Goal: Transaction & Acquisition: Book appointment/travel/reservation

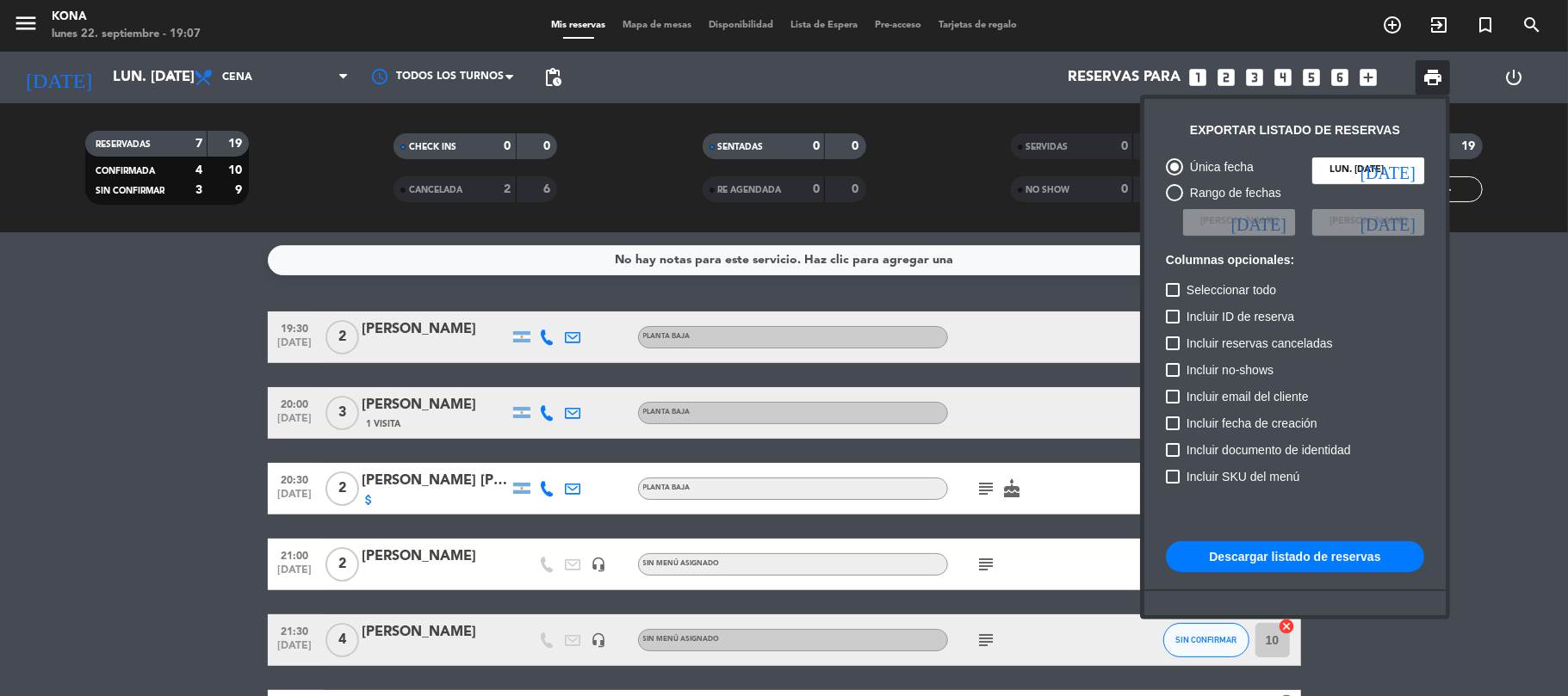
click at [121, 87] on div at bounding box center [784, 348] width 1568 height 696
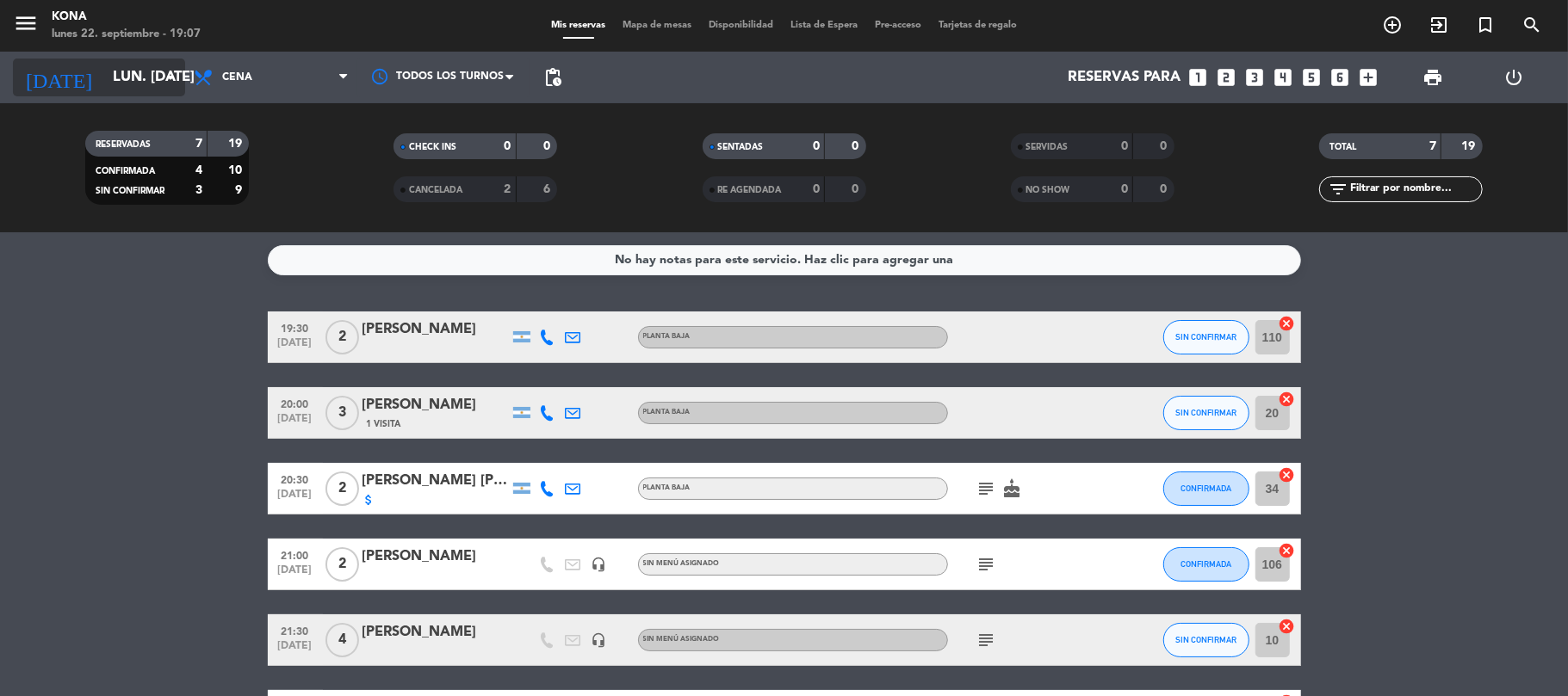
click at [127, 87] on input "lun. [DATE]" at bounding box center [196, 78] width 186 height 34
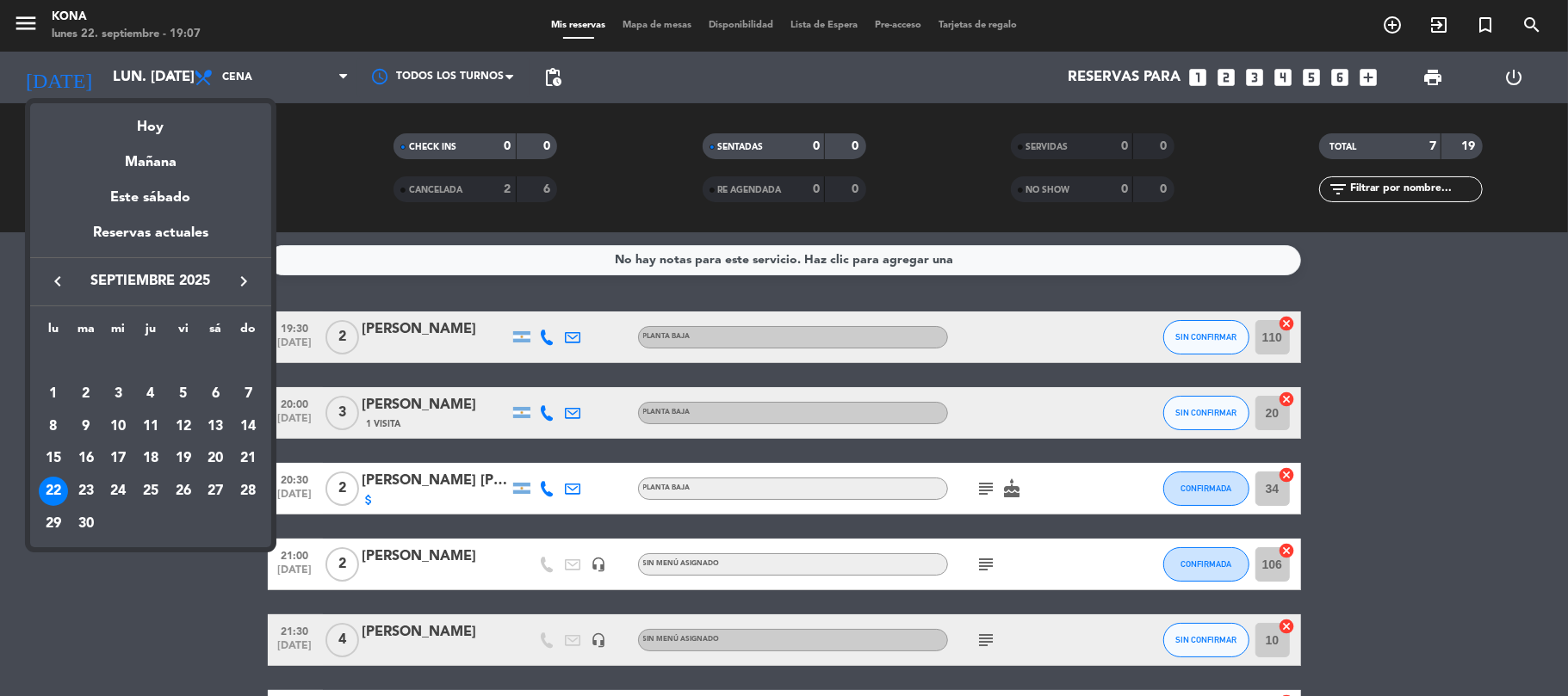
click at [87, 486] on div "23" at bounding box center [87, 492] width 29 height 29
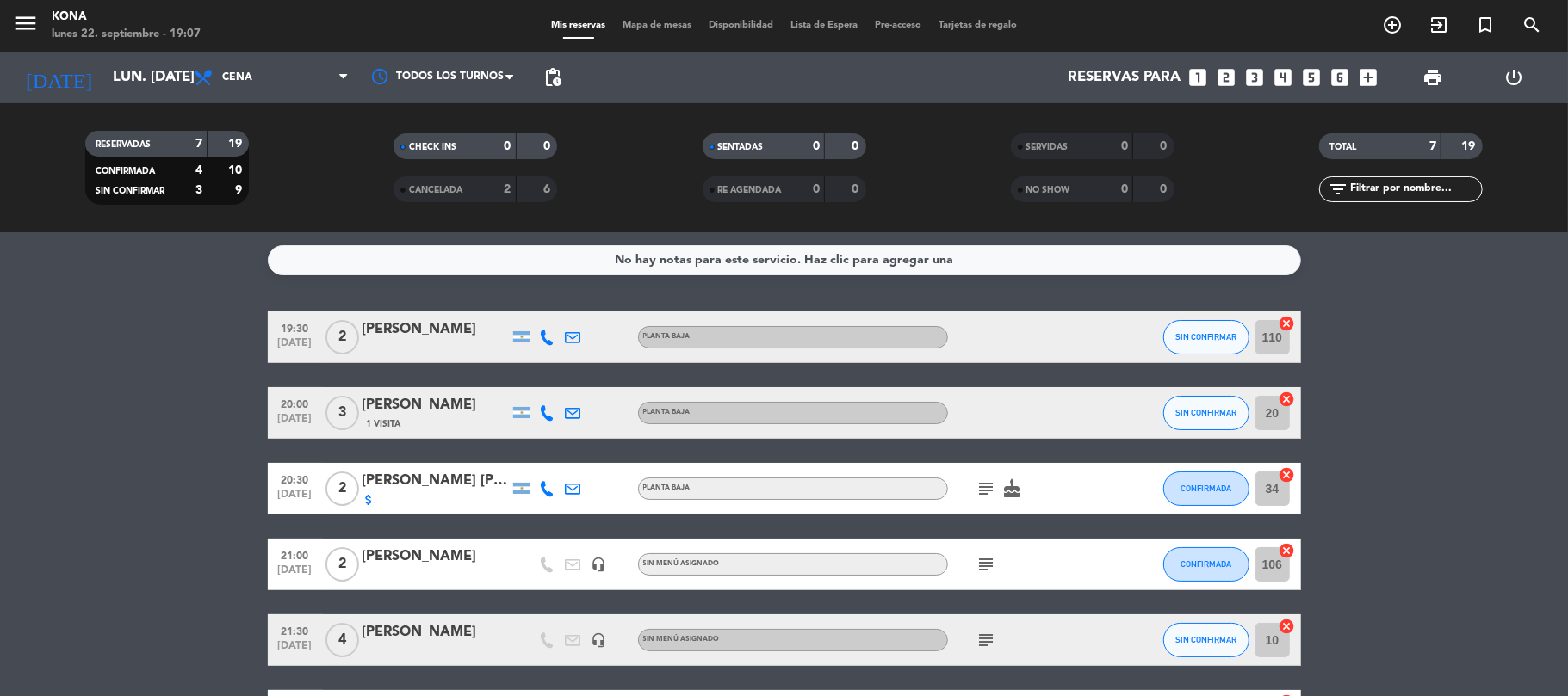
type input "[DATE] sep."
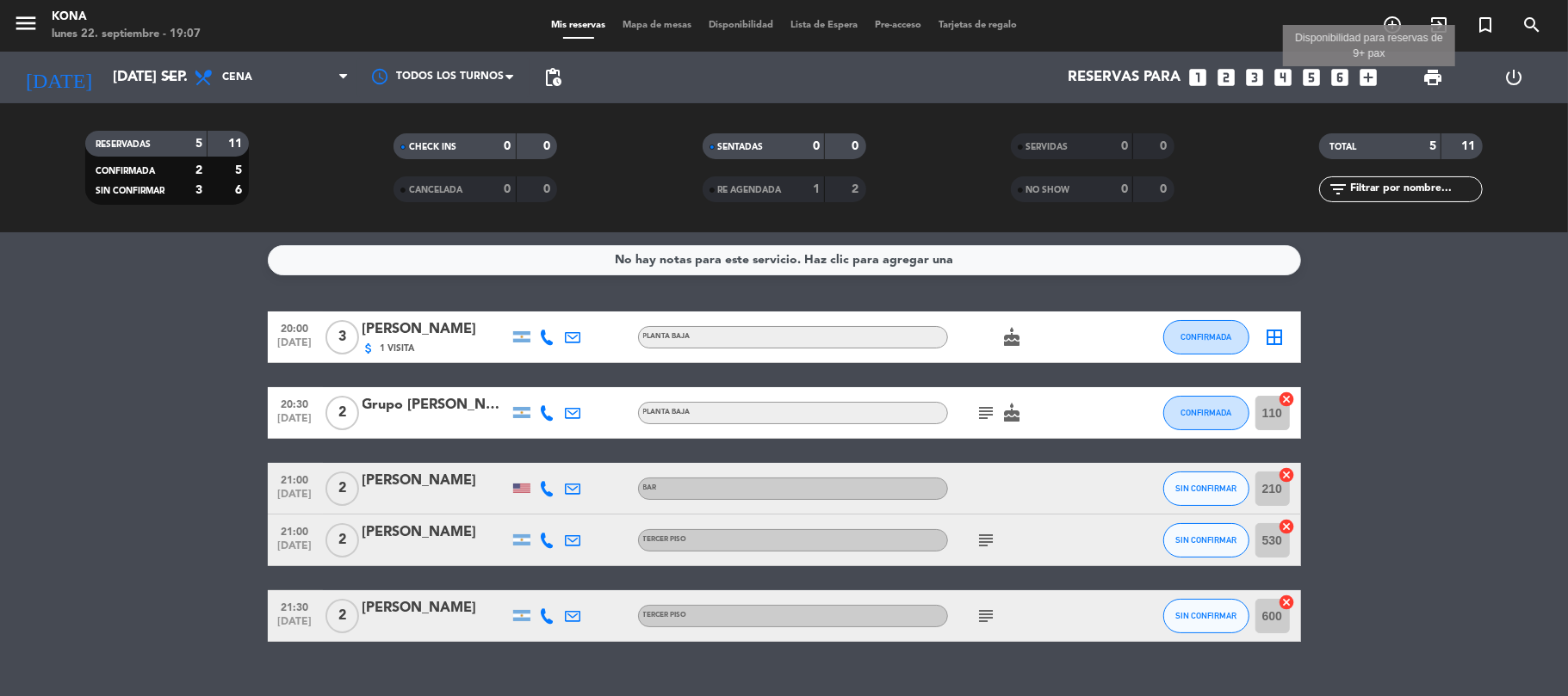
click at [1362, 74] on icon "add_box" at bounding box center [1369, 77] width 22 height 22
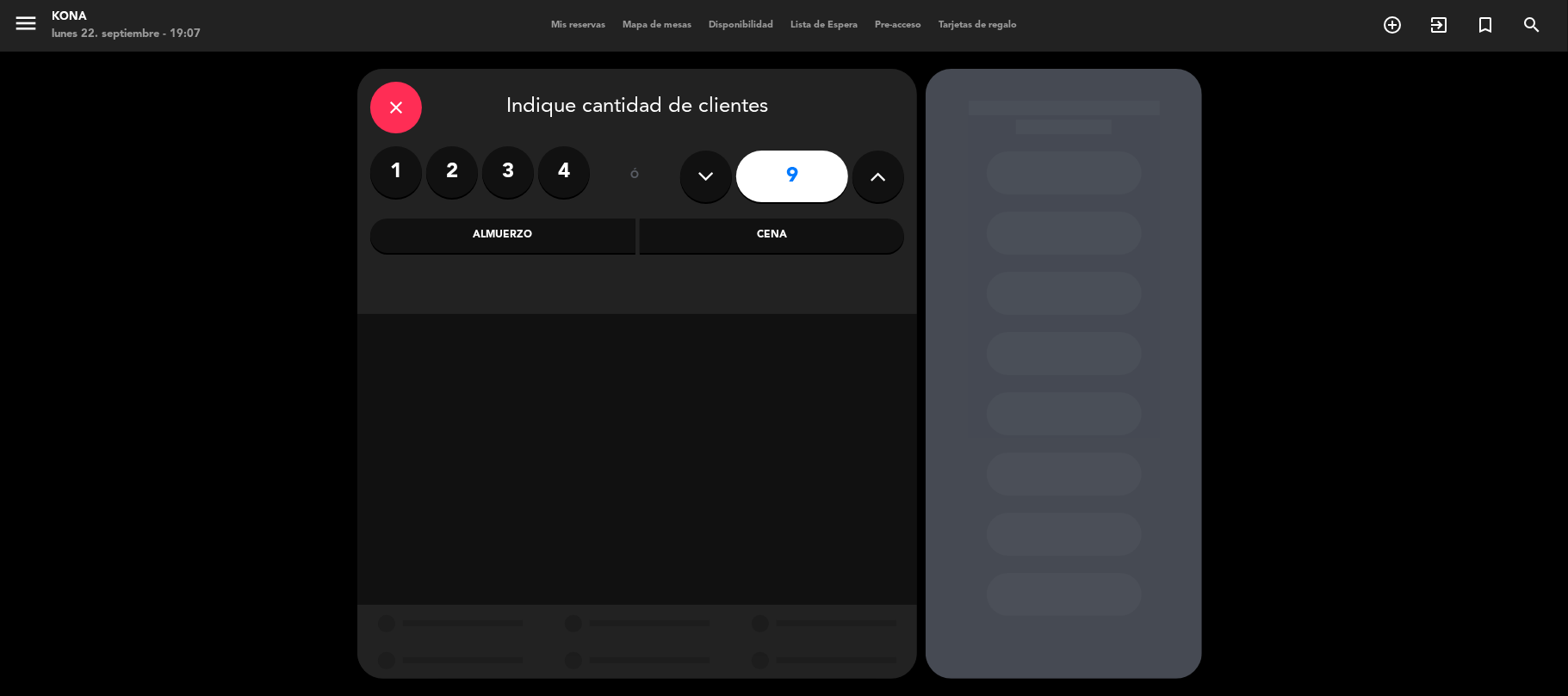
click at [704, 170] on icon at bounding box center [706, 176] width 17 height 26
type input "7"
click at [776, 226] on div "Cena" at bounding box center [772, 235] width 265 height 34
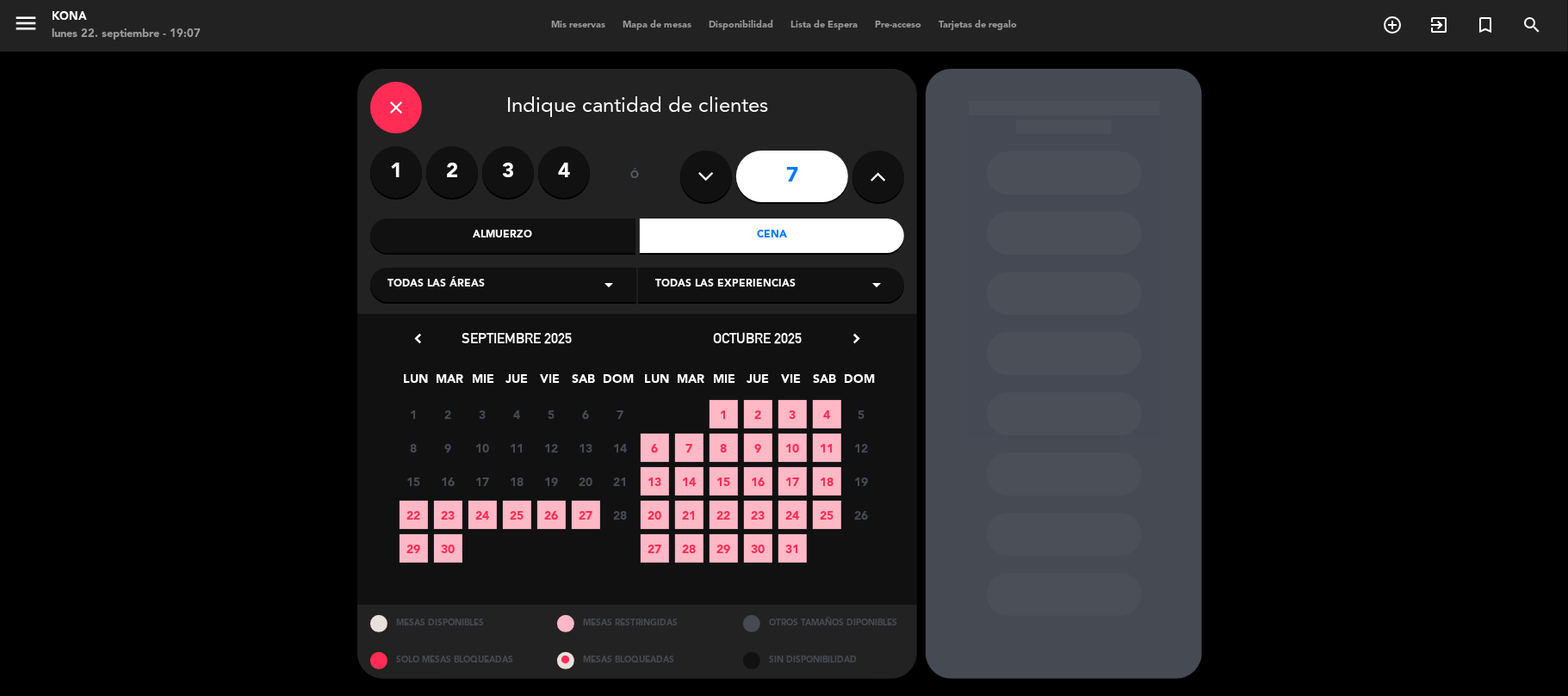
click at [446, 513] on span "23" at bounding box center [447, 514] width 28 height 28
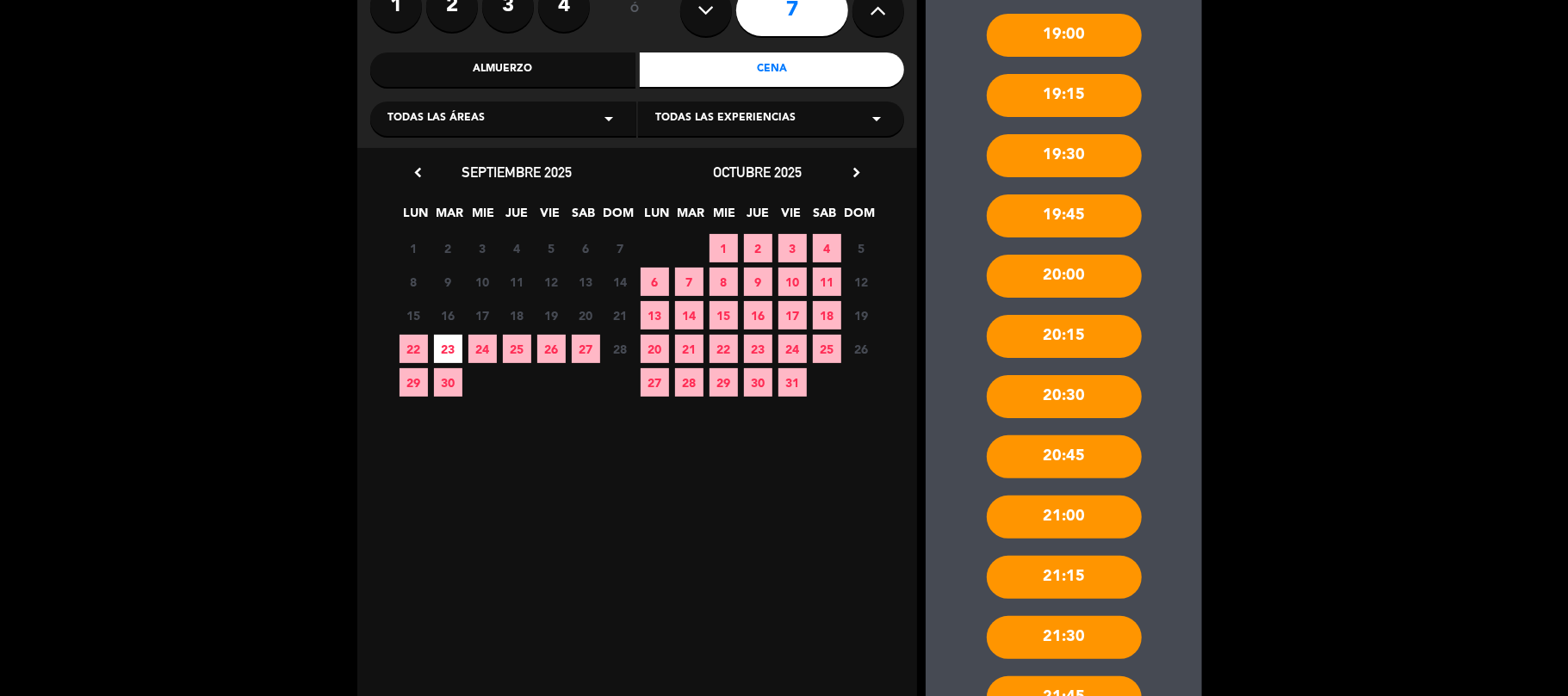
scroll to position [719, 0]
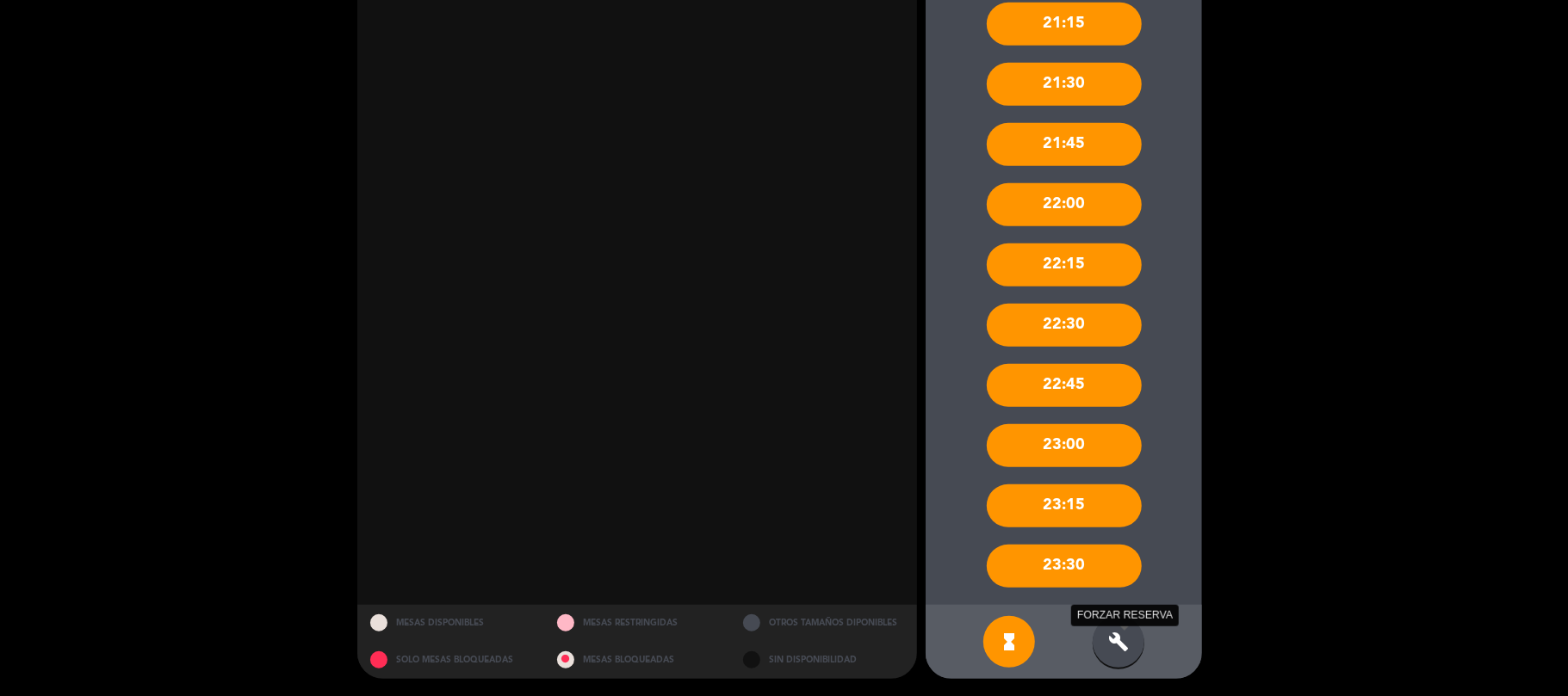
click at [1117, 636] on icon "build" at bounding box center [1118, 642] width 20 height 20
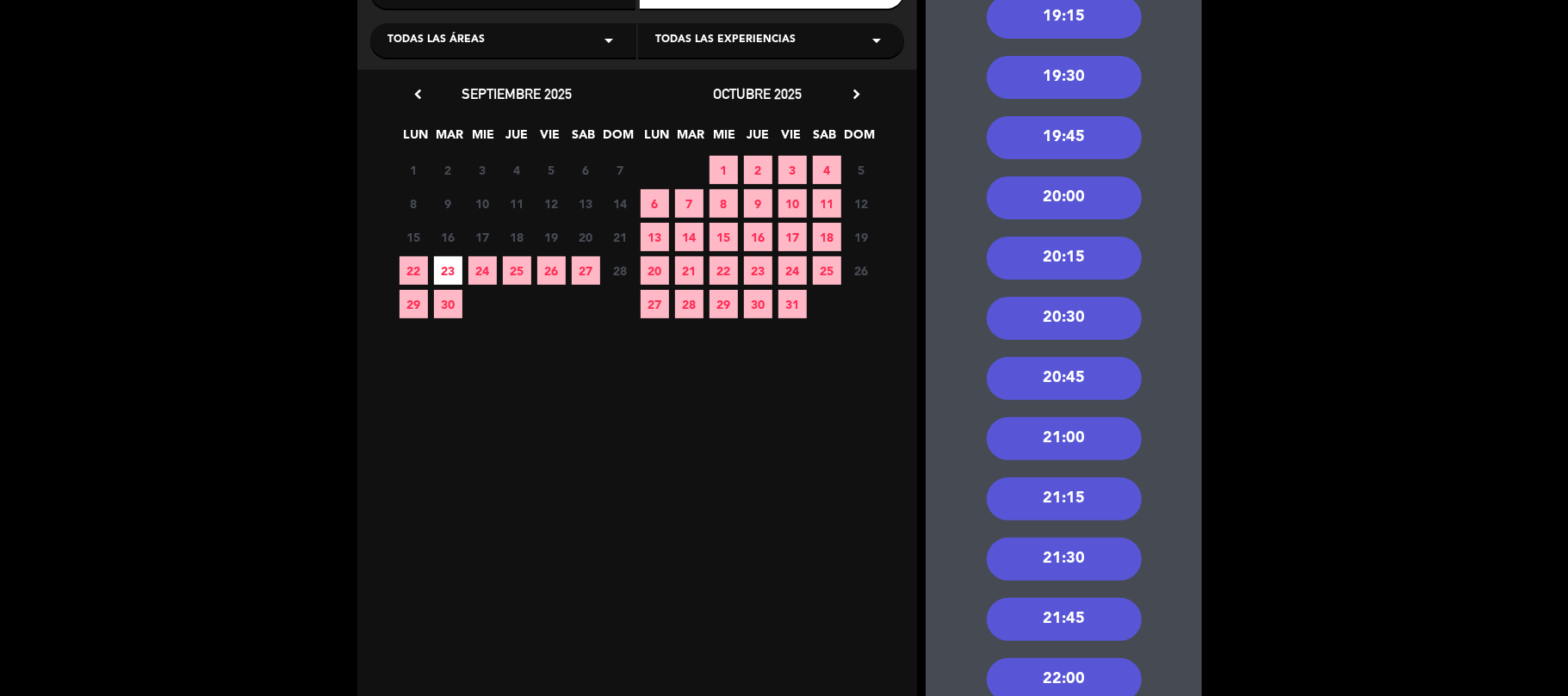
scroll to position [243, 0]
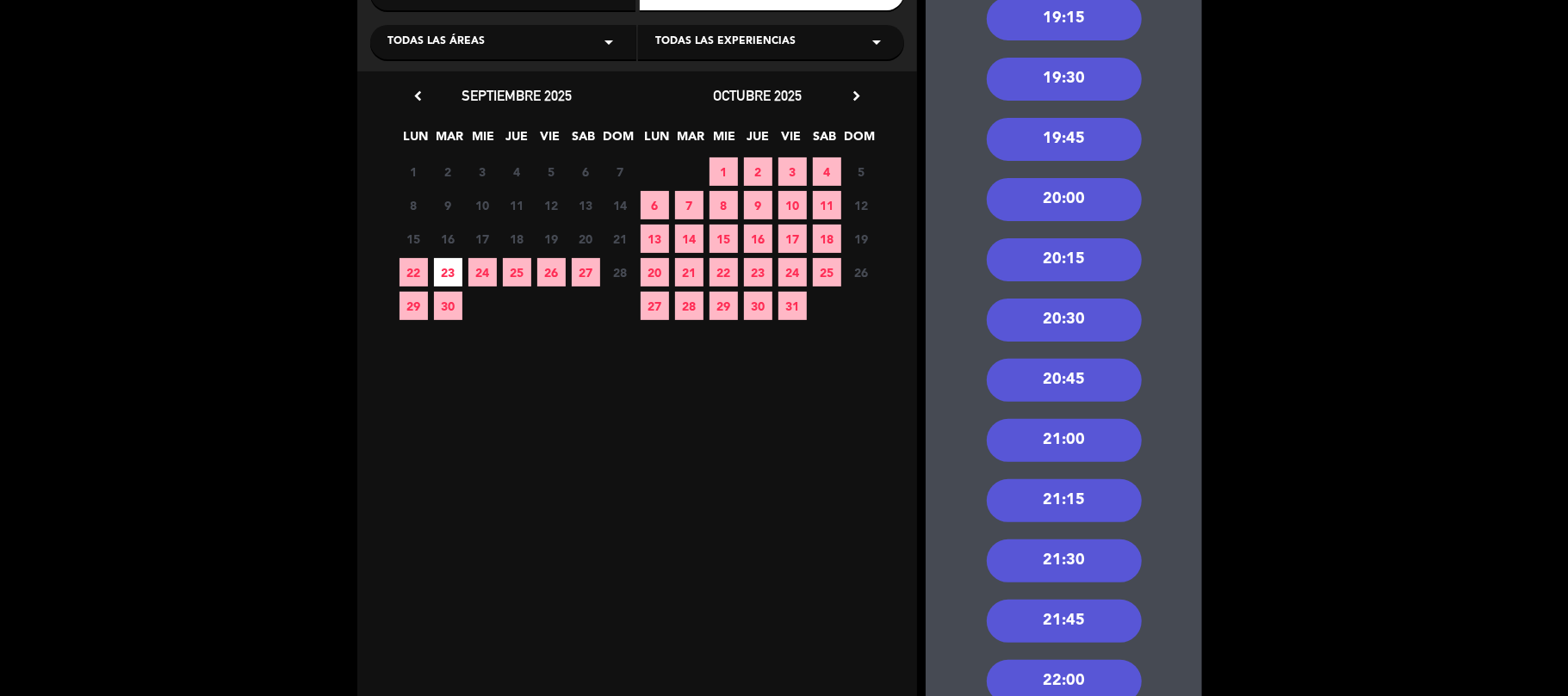
click at [1061, 433] on div "21:00" at bounding box center [1063, 440] width 155 height 43
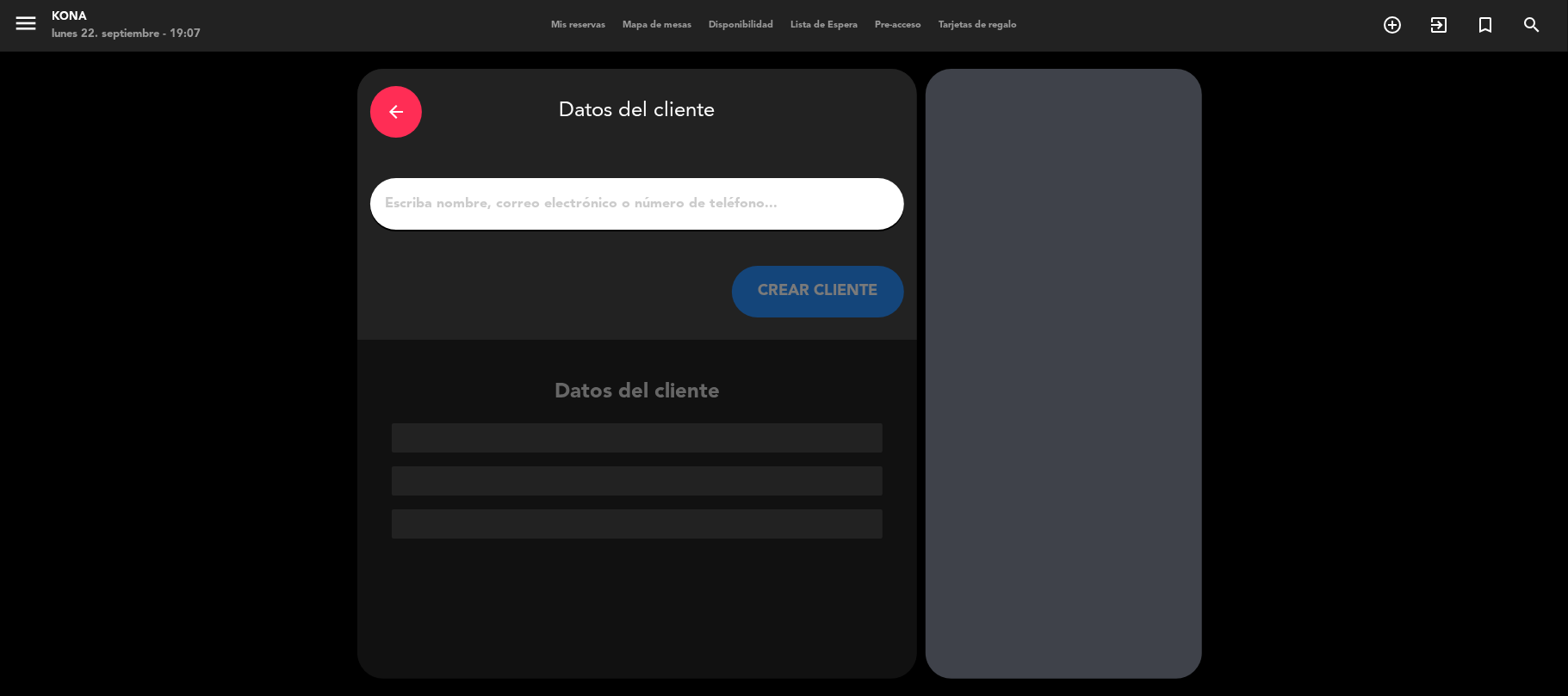
scroll to position [0, 0]
paste input "[PERSON_NAME]"
click at [576, 194] on input "[PERSON_NAME]" at bounding box center [637, 203] width 508 height 24
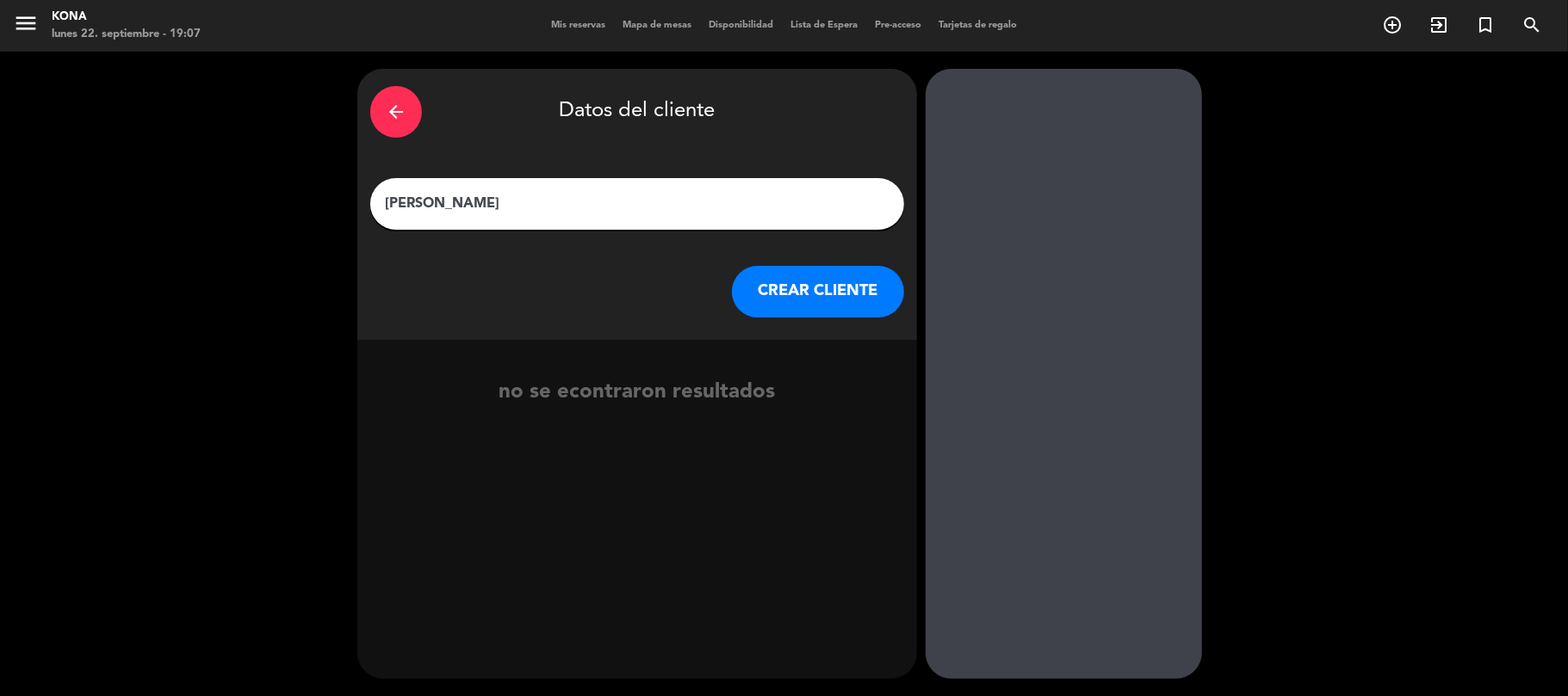
type input "[PERSON_NAME]"
click at [797, 304] on button "CREAR CLIENTE" at bounding box center [818, 292] width 172 height 52
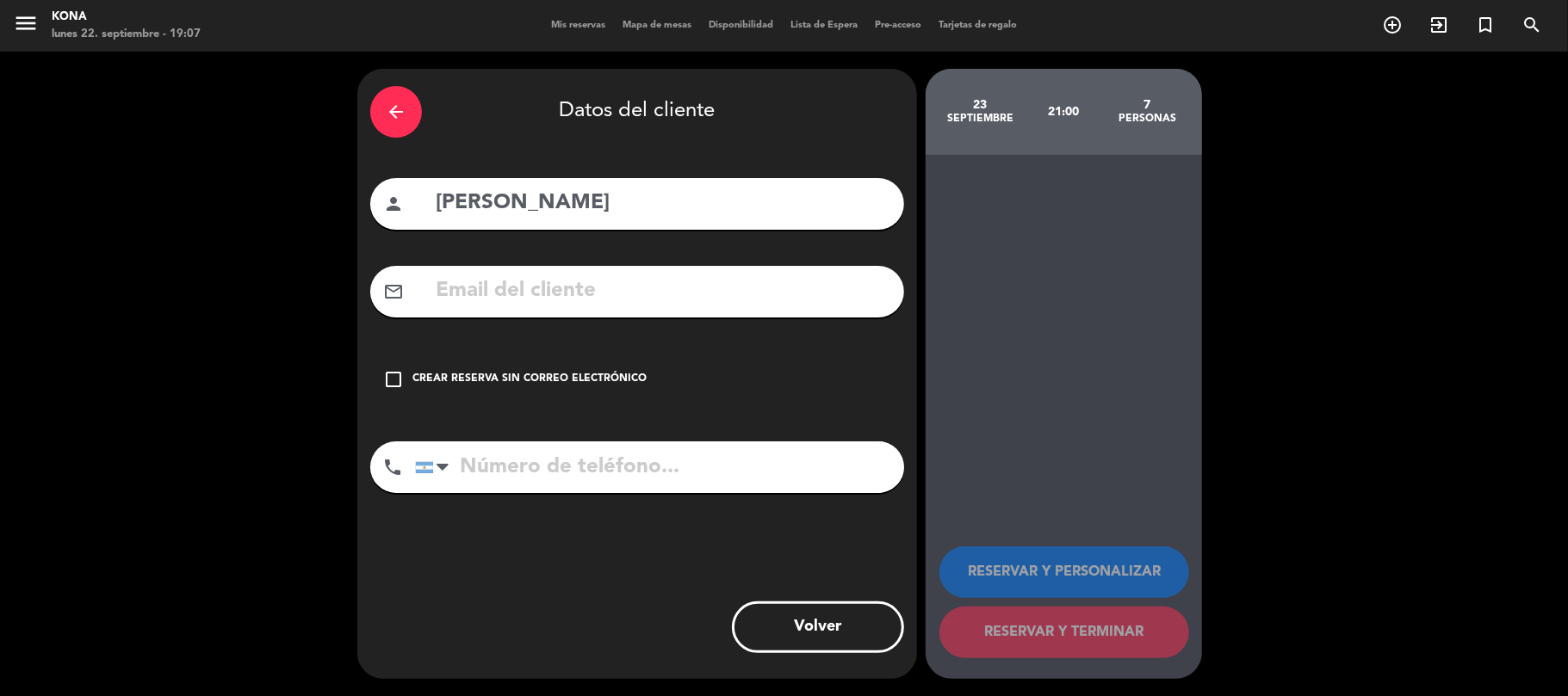
click at [604, 379] on div "Crear reserva sin correo electrónico" at bounding box center [529, 380] width 234 height 17
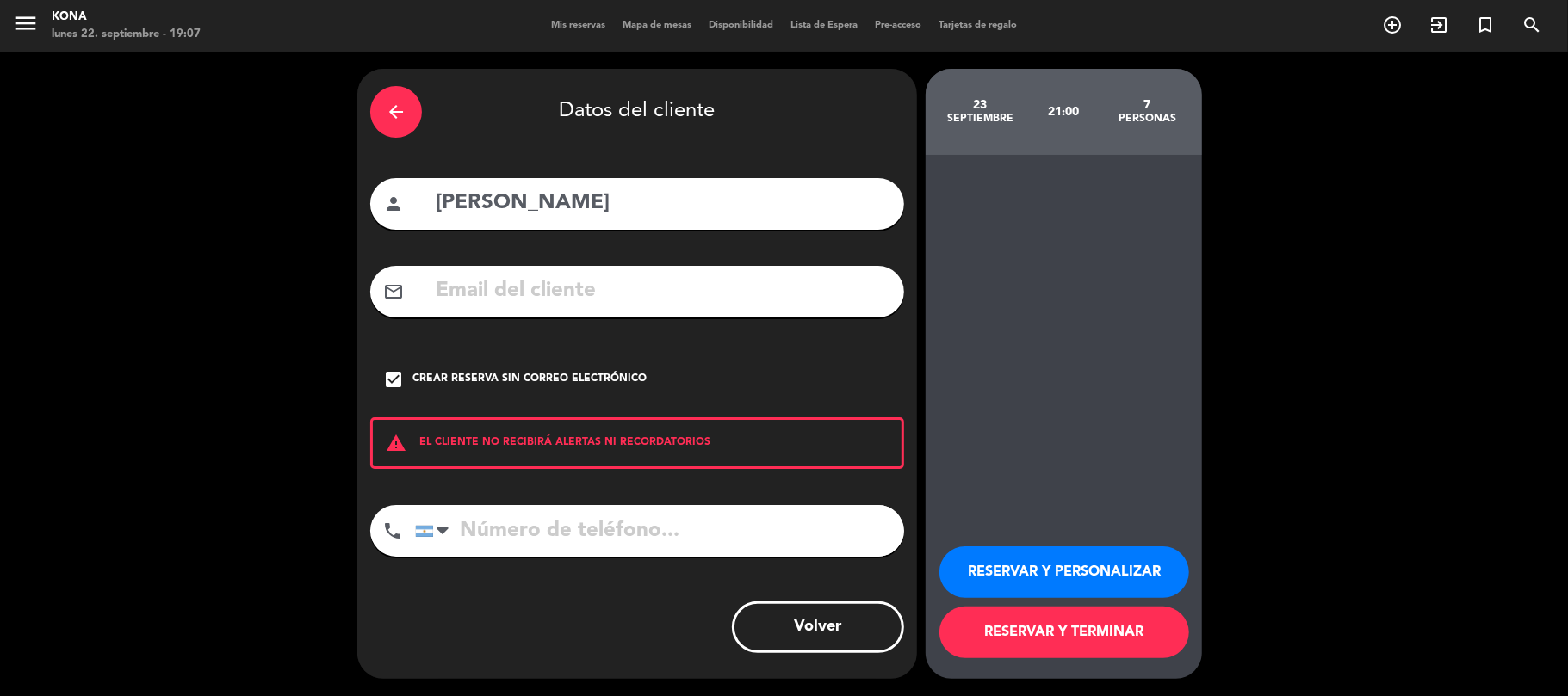
click at [1112, 575] on button "RESERVAR Y PERSONALIZAR" at bounding box center [1063, 572] width 250 height 52
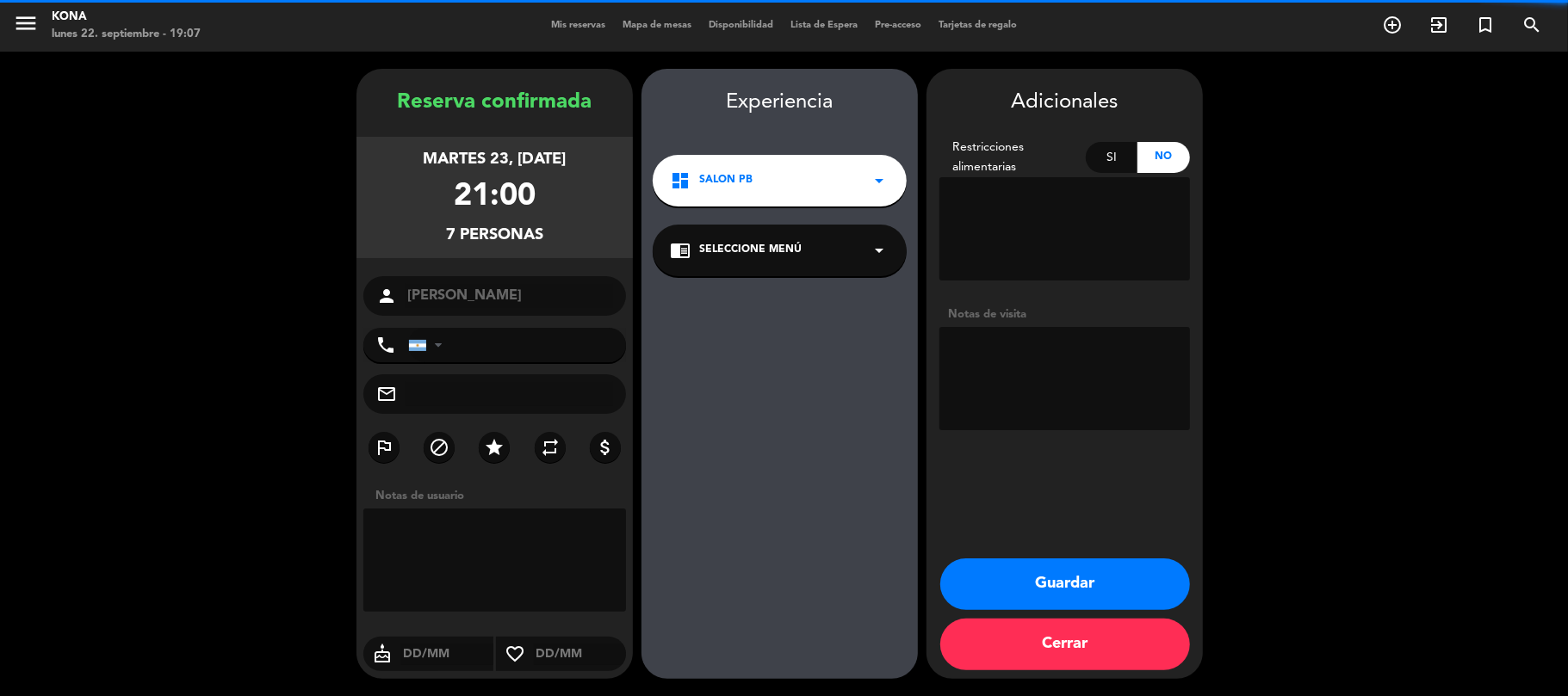
click at [1027, 395] on textarea at bounding box center [1064, 379] width 251 height 103
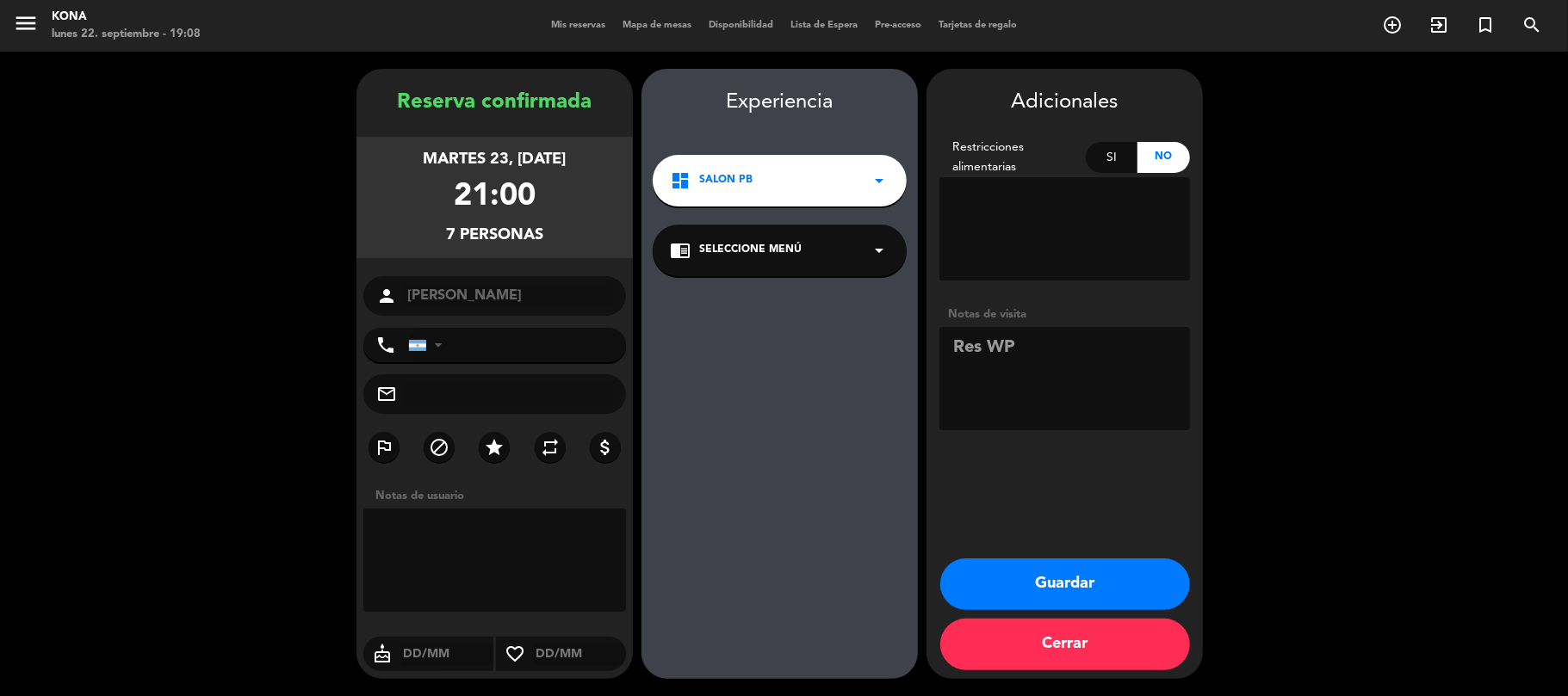
type textarea "Res WP"
click at [1055, 589] on button "Guardar" at bounding box center [1064, 584] width 250 height 52
